Goal: Navigation & Orientation: Find specific page/section

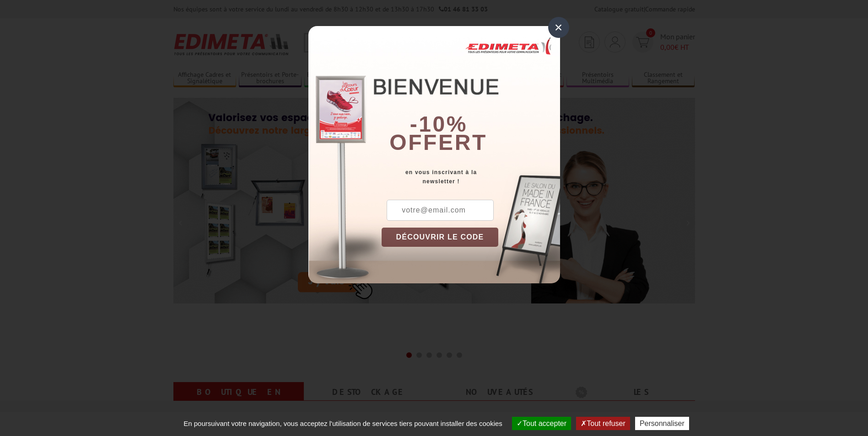
click at [556, 29] on div "×" at bounding box center [558, 27] width 21 height 21
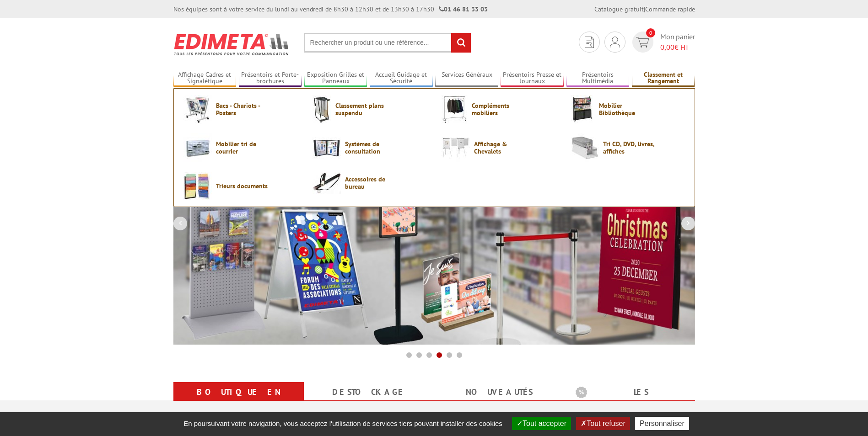
click at [654, 77] on link "Classement et Rangement" at bounding box center [663, 78] width 63 height 15
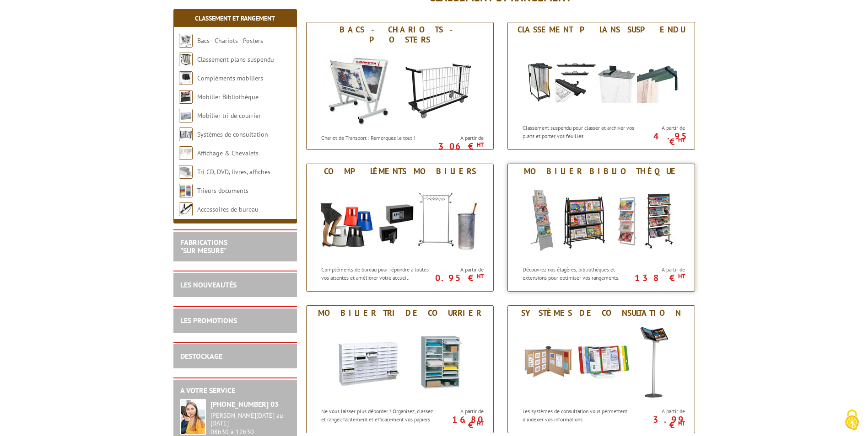
scroll to position [137, 0]
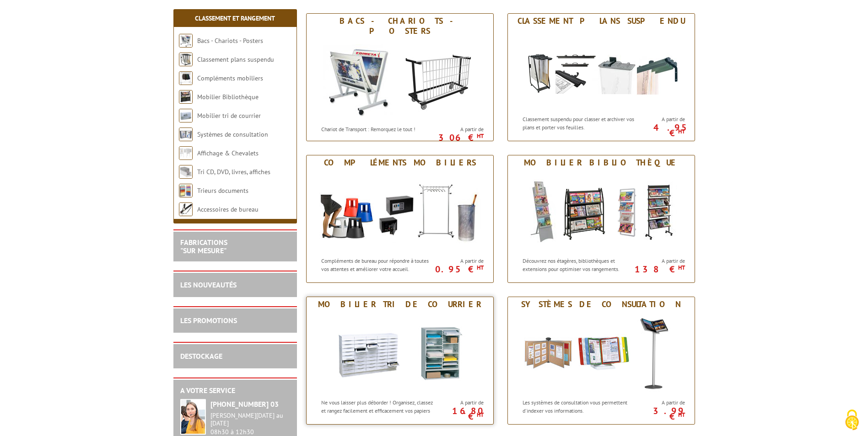
click at [435, 355] on img at bounding box center [399, 353] width 169 height 82
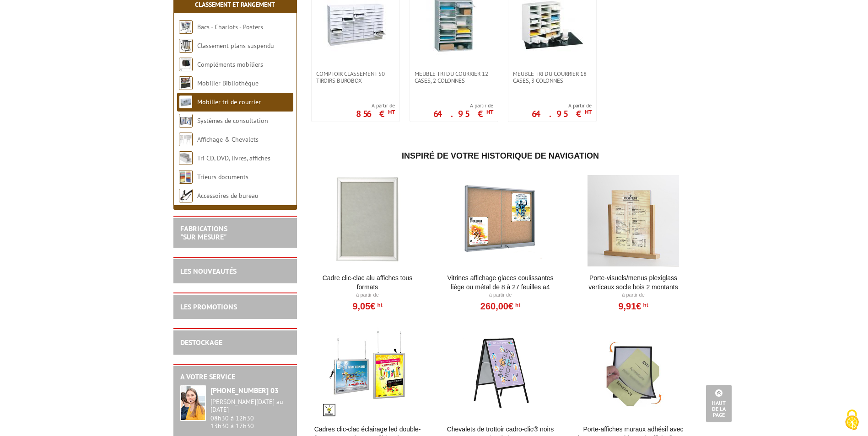
scroll to position [183, 0]
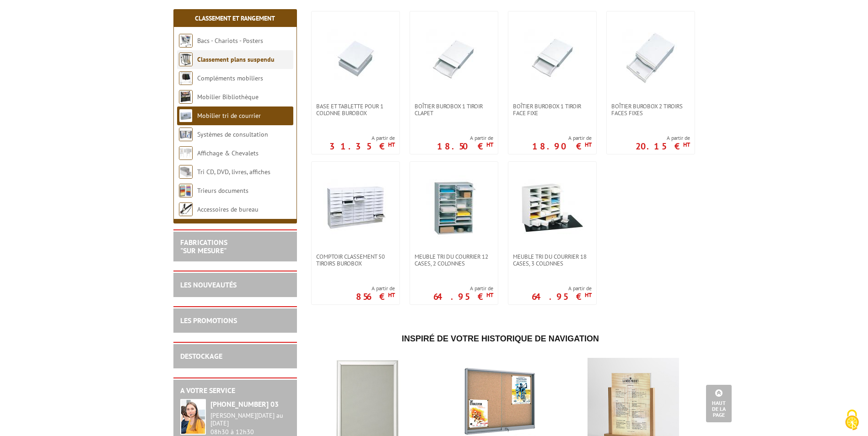
click at [221, 59] on link "Classement plans suspendu" at bounding box center [235, 59] width 77 height 8
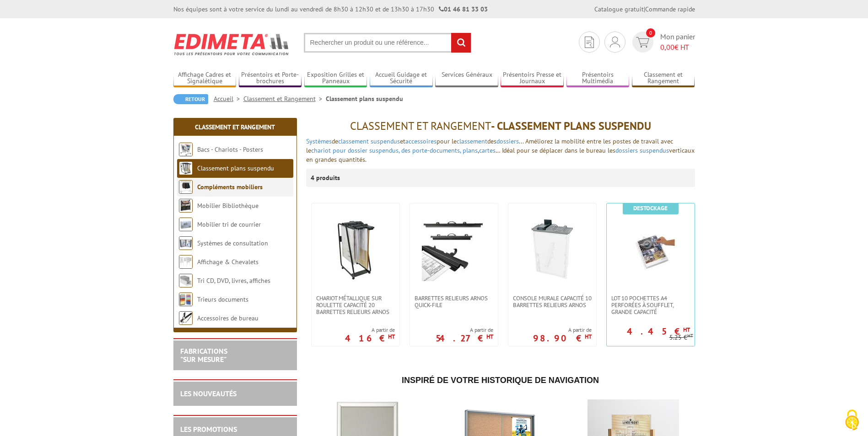
click at [221, 185] on link "Compléments mobiliers" at bounding box center [229, 187] width 65 height 8
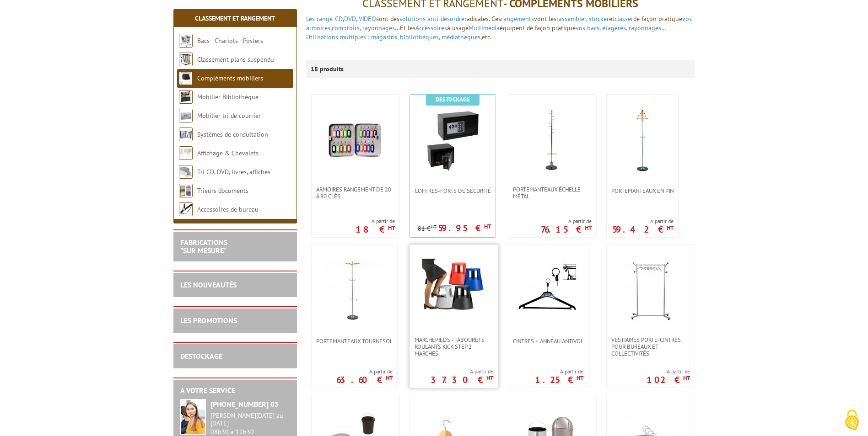
scroll to position [137, 0]
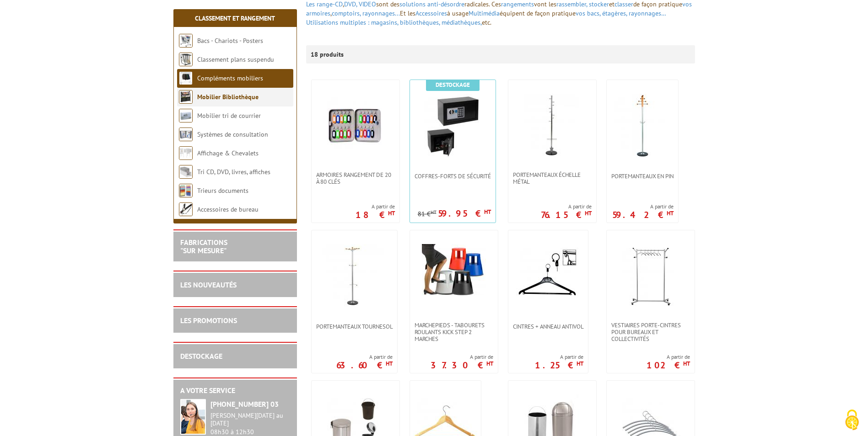
click at [239, 98] on link "Mobilier Bibliothèque" at bounding box center [227, 97] width 61 height 8
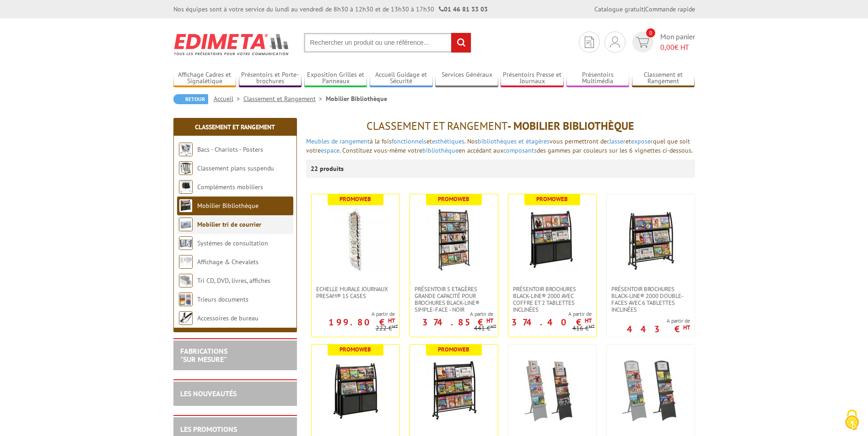
click at [217, 226] on link "Mobilier tri de courrier" at bounding box center [229, 224] width 64 height 8
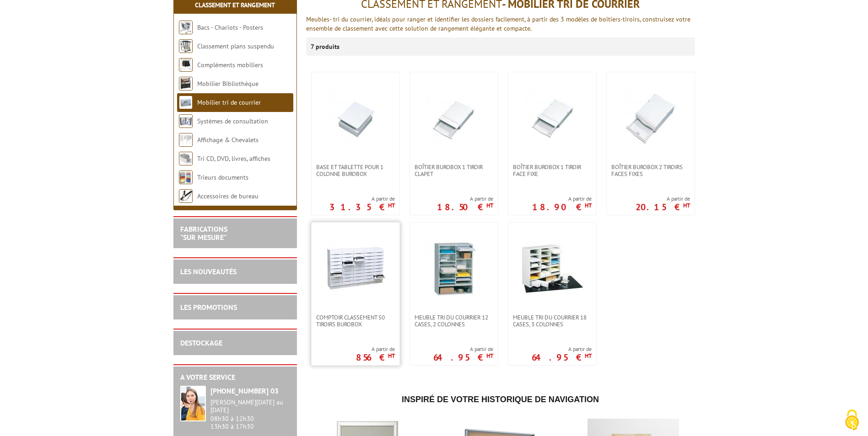
scroll to position [137, 0]
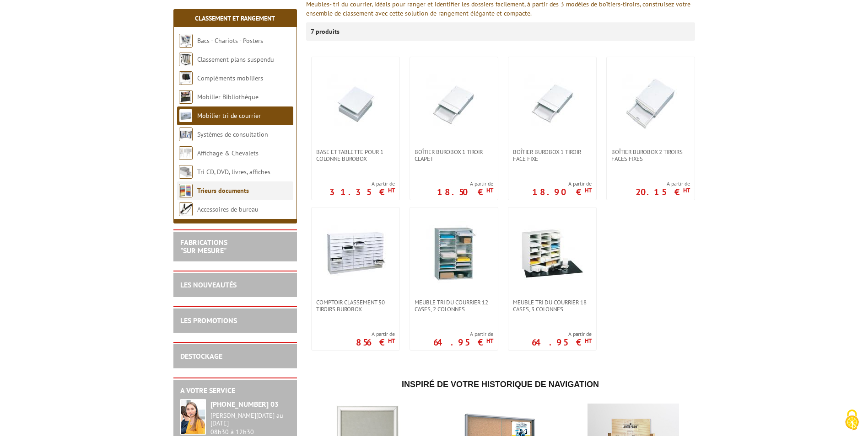
click at [225, 190] on link "Trieurs documents" at bounding box center [223, 191] width 52 height 8
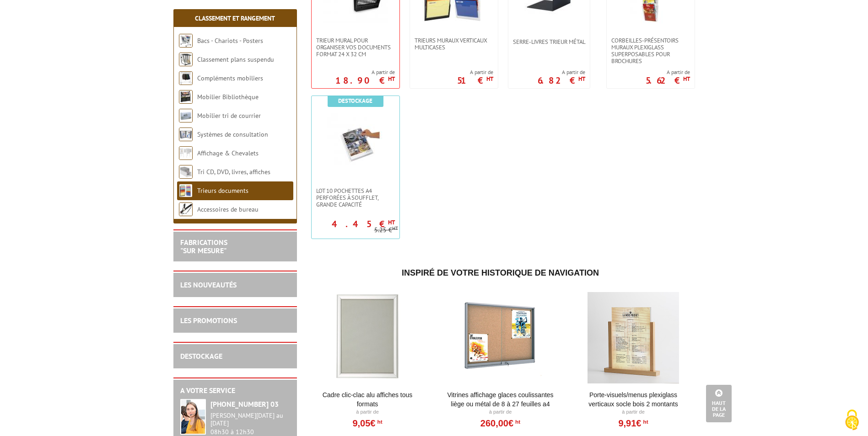
scroll to position [640, 0]
